Goal: Information Seeking & Learning: Learn about a topic

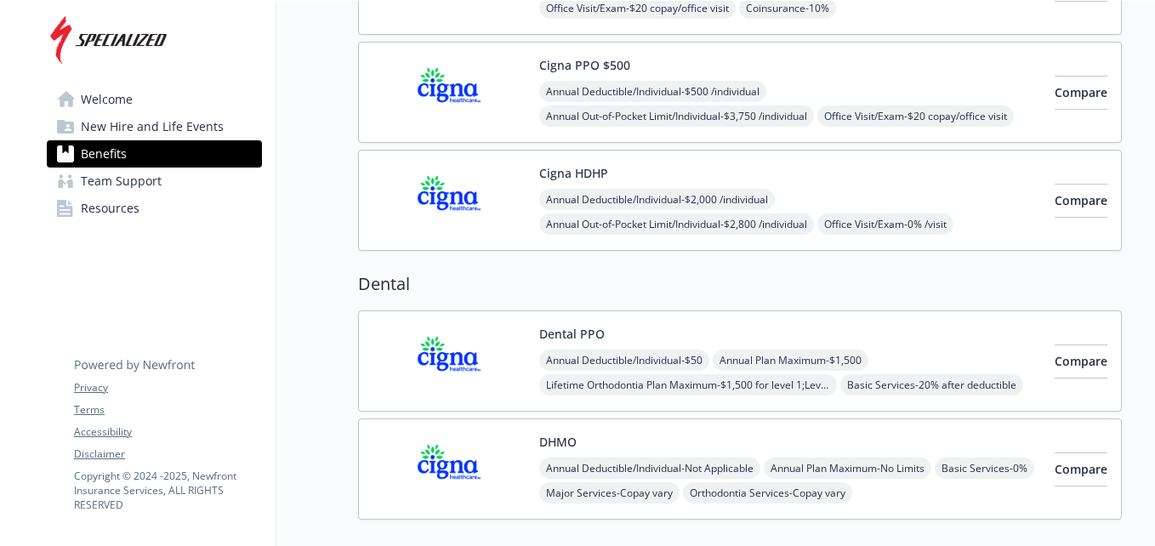
scroll to position [595, 0]
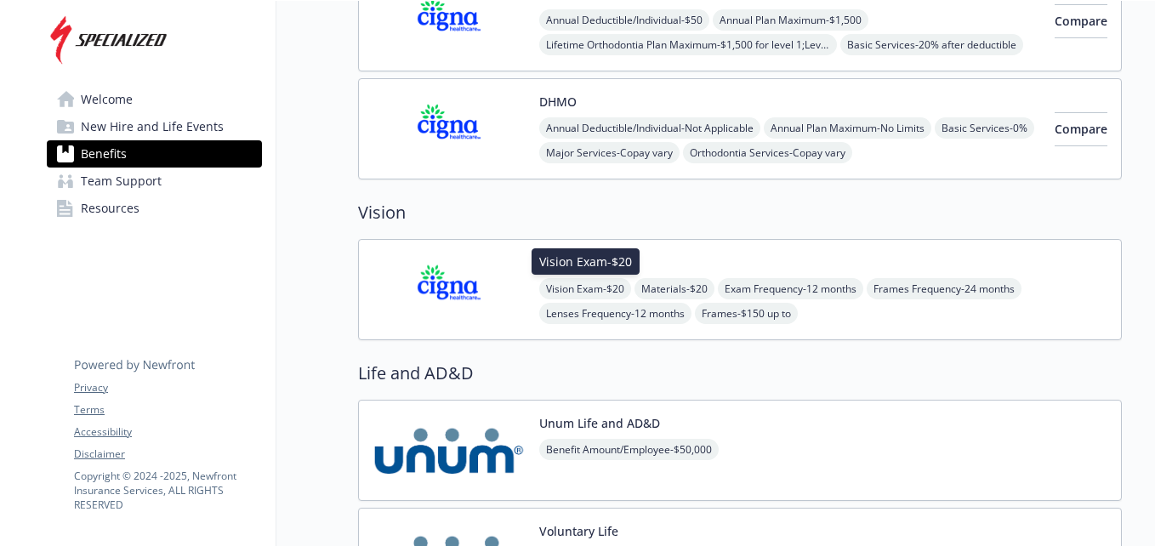
click at [597, 290] on span "Vision Exam - $20" at bounding box center [585, 288] width 92 height 21
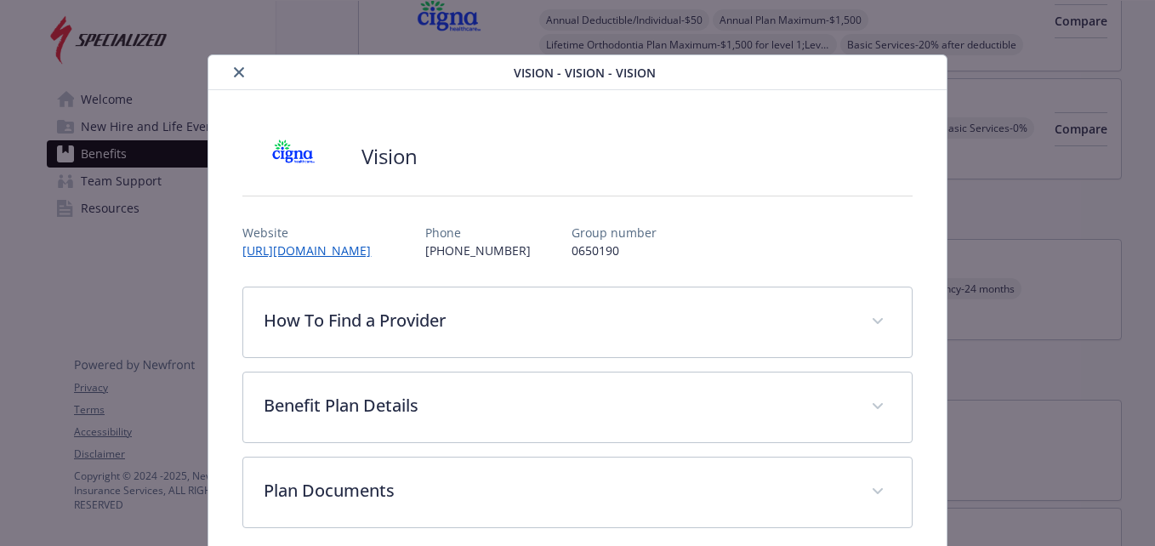
scroll to position [19, 0]
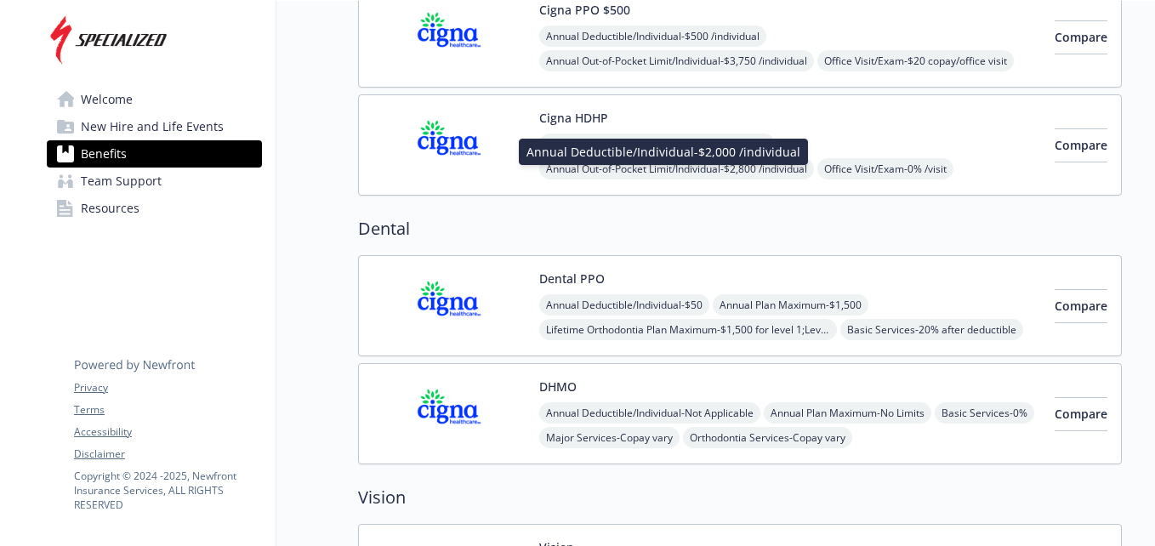
scroll to position [340, 0]
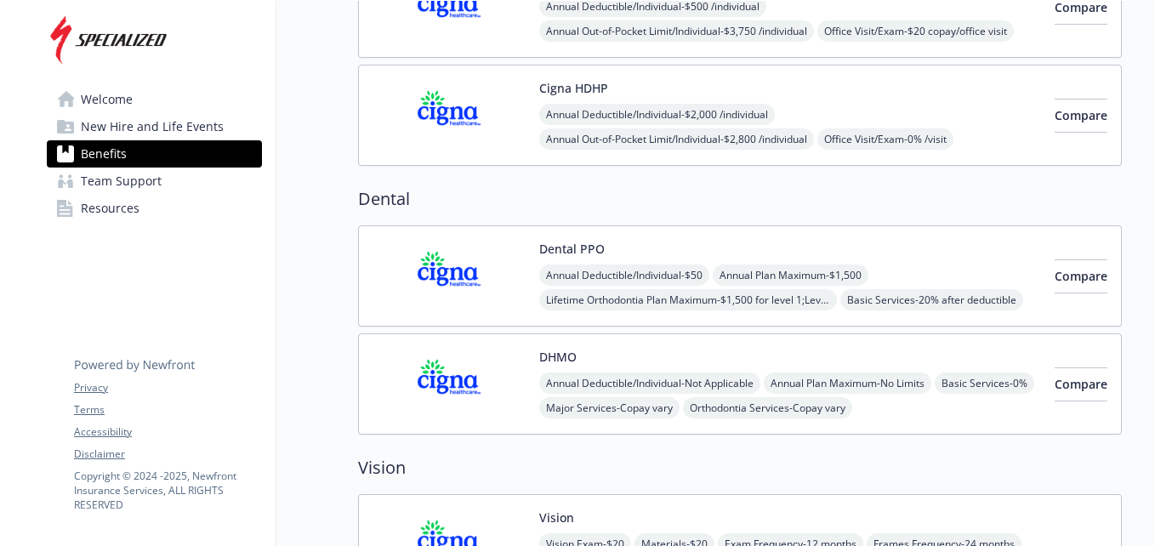
click at [880, 265] on div "Annual Deductible/Individual - $50 Annual Plan Maximum - $1,500 Lifetime Orthod…" at bounding box center [790, 300] width 502 height 71
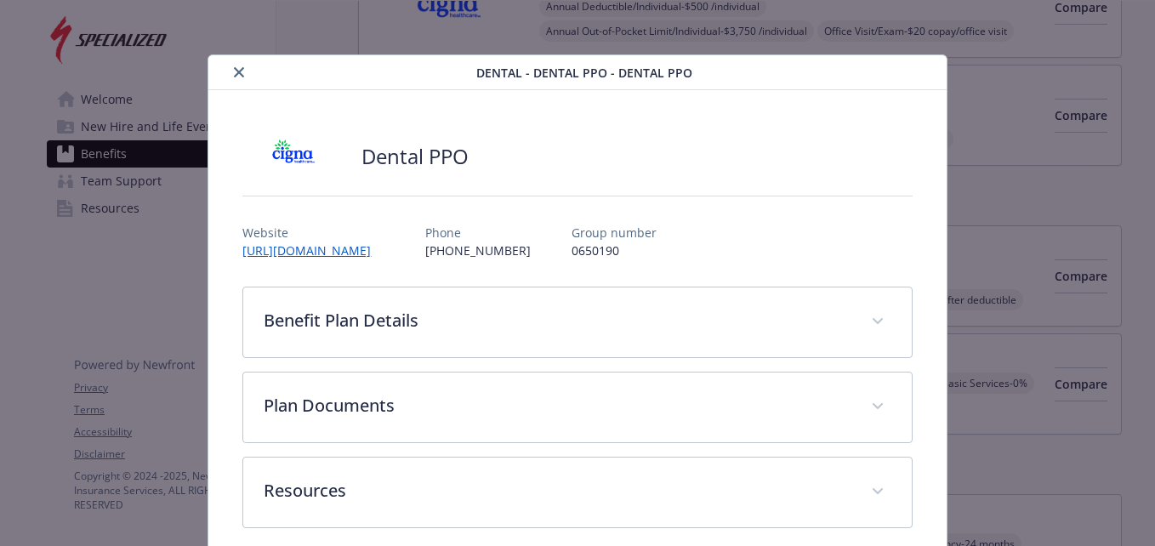
scroll to position [19, 0]
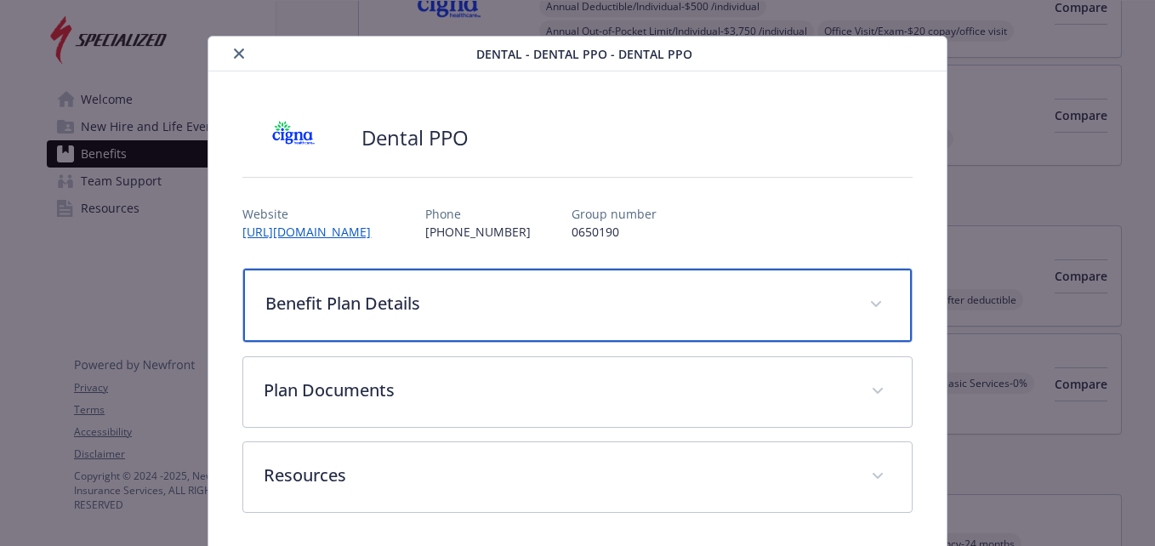
click at [681, 300] on p "Benefit Plan Details" at bounding box center [556, 304] width 583 height 26
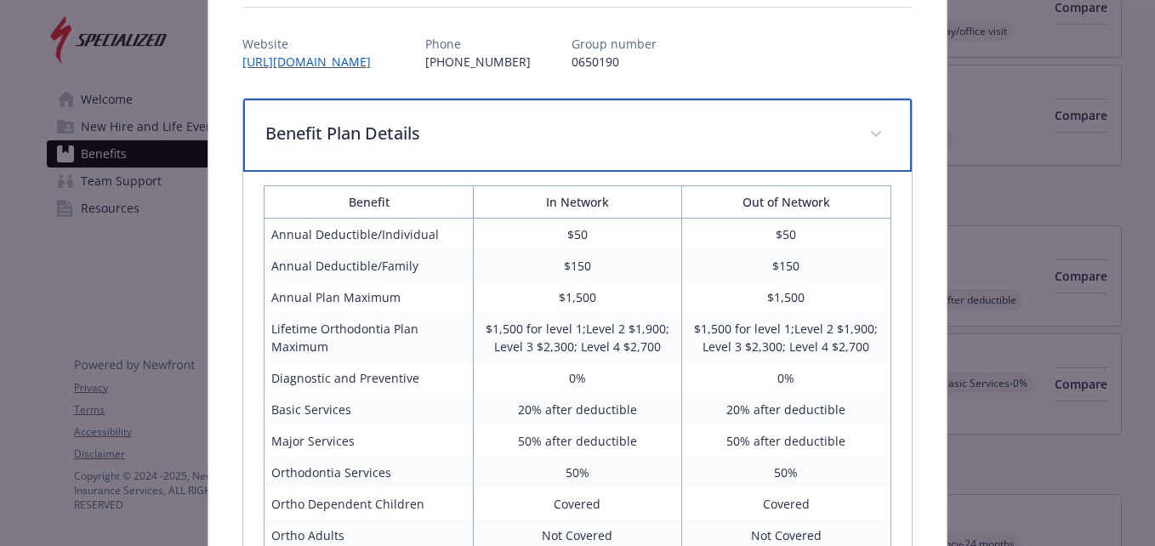
scroll to position [274, 0]
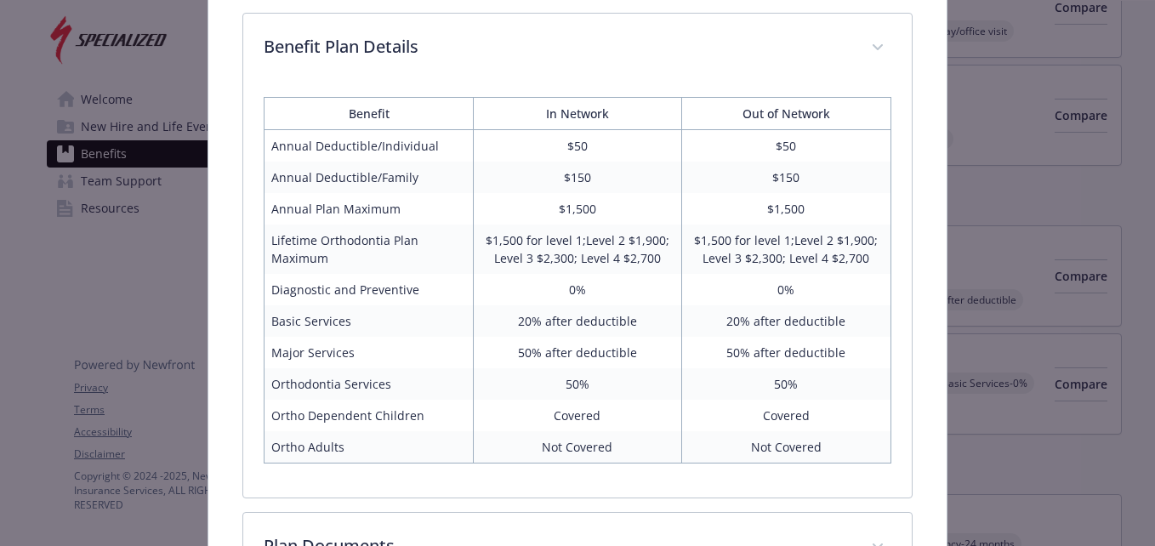
click at [513, 352] on td "50% after deductible" at bounding box center [577, 352] width 208 height 31
drag, startPoint x: 513, startPoint y: 352, endPoint x: 646, endPoint y: 359, distance: 133.7
click at [646, 359] on td "50% after deductible" at bounding box center [577, 352] width 208 height 31
click at [593, 259] on td "$1,500 for level 1;Level 2 $1,900; Level 3 $2,300; Level 4 $2,700" at bounding box center [577, 249] width 208 height 49
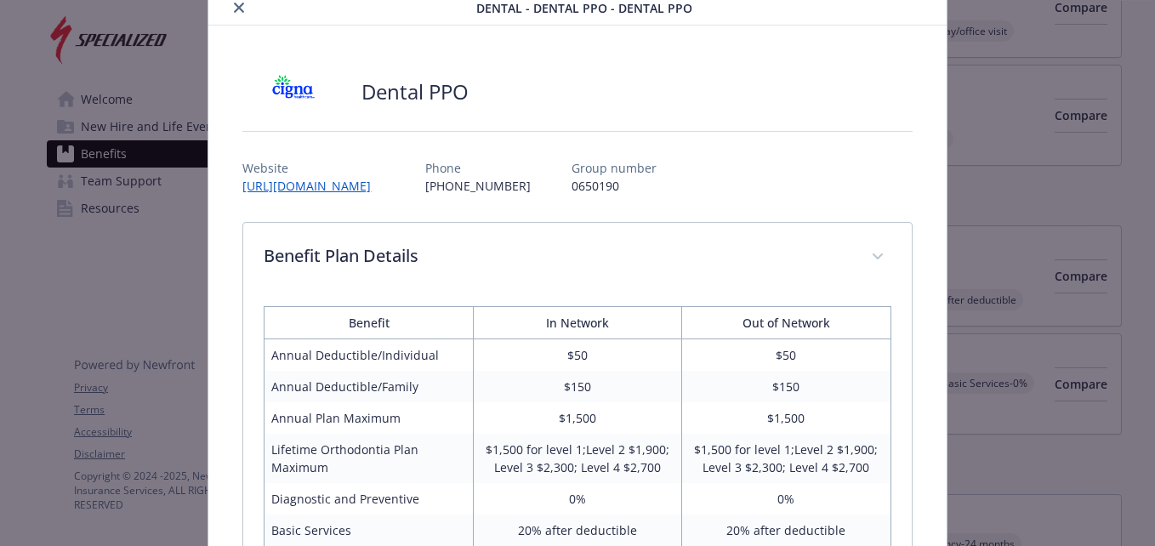
scroll to position [0, 0]
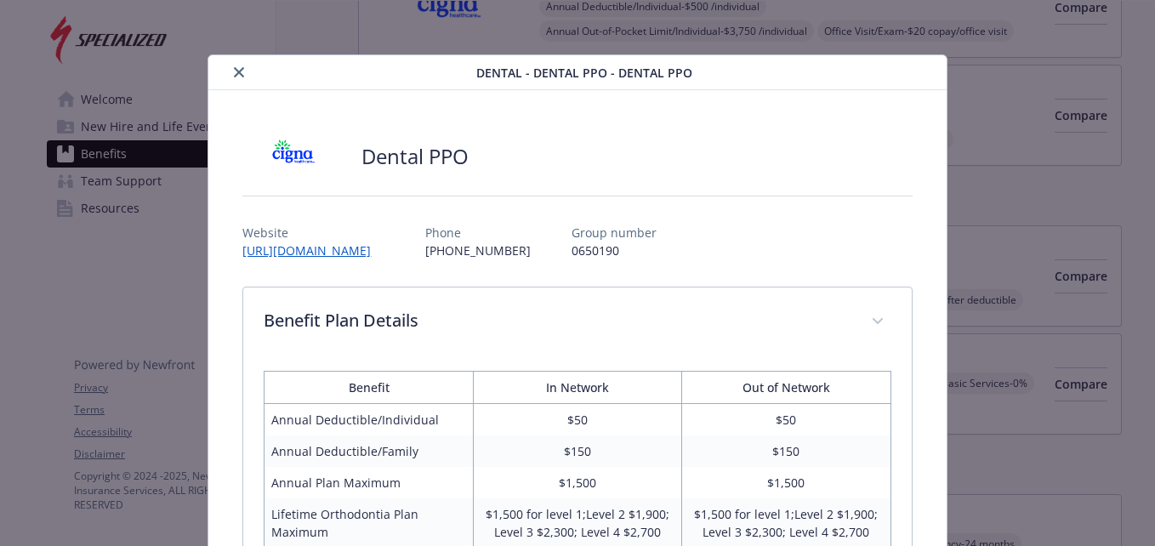
click at [246, 78] on div "details for plan Dental - Dental PPO - Dental PPO" at bounding box center [345, 72] width 261 height 20
click at [240, 71] on icon "close" at bounding box center [239, 72] width 10 height 10
